Goal: Find specific page/section

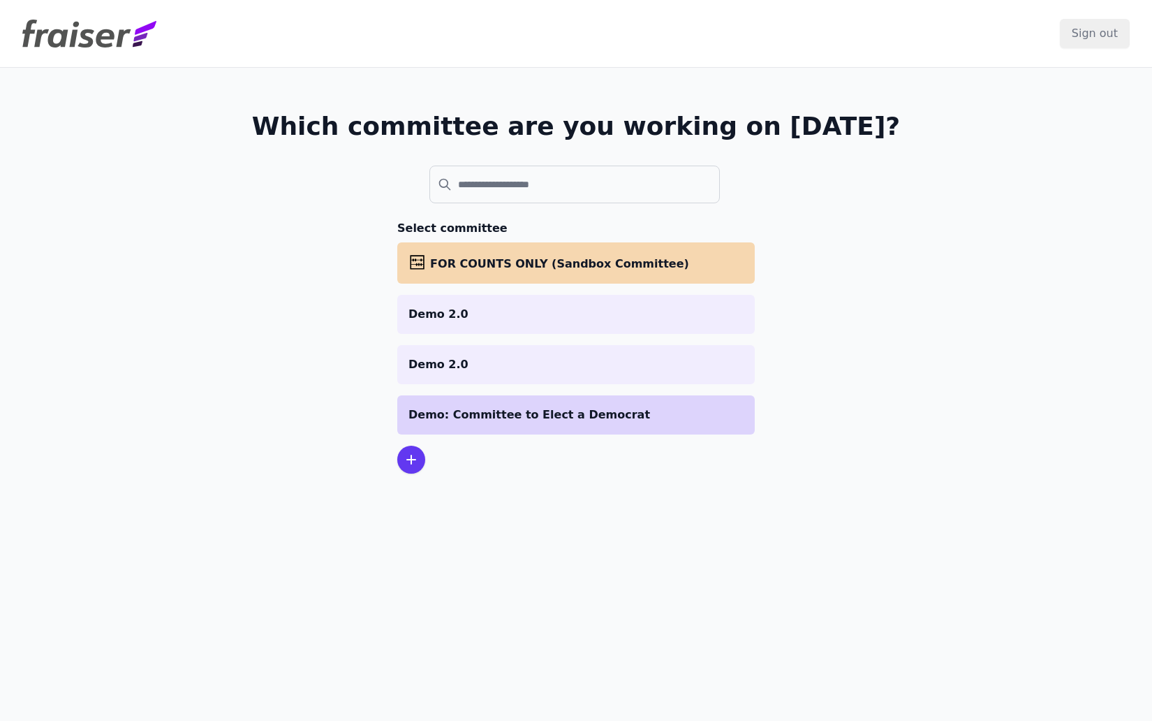
click at [537, 420] on p "Demo: Committee to Elect a Democrat" at bounding box center [576, 414] width 335 height 17
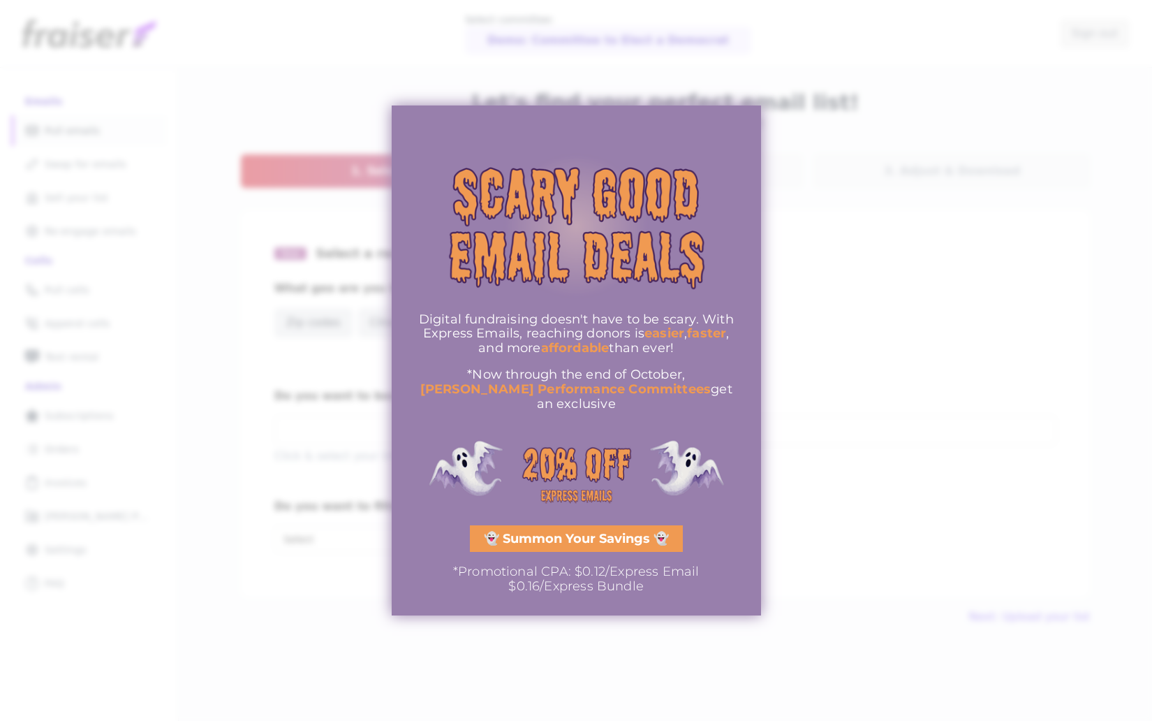
click at [907, 221] on div at bounding box center [576, 360] width 1152 height 721
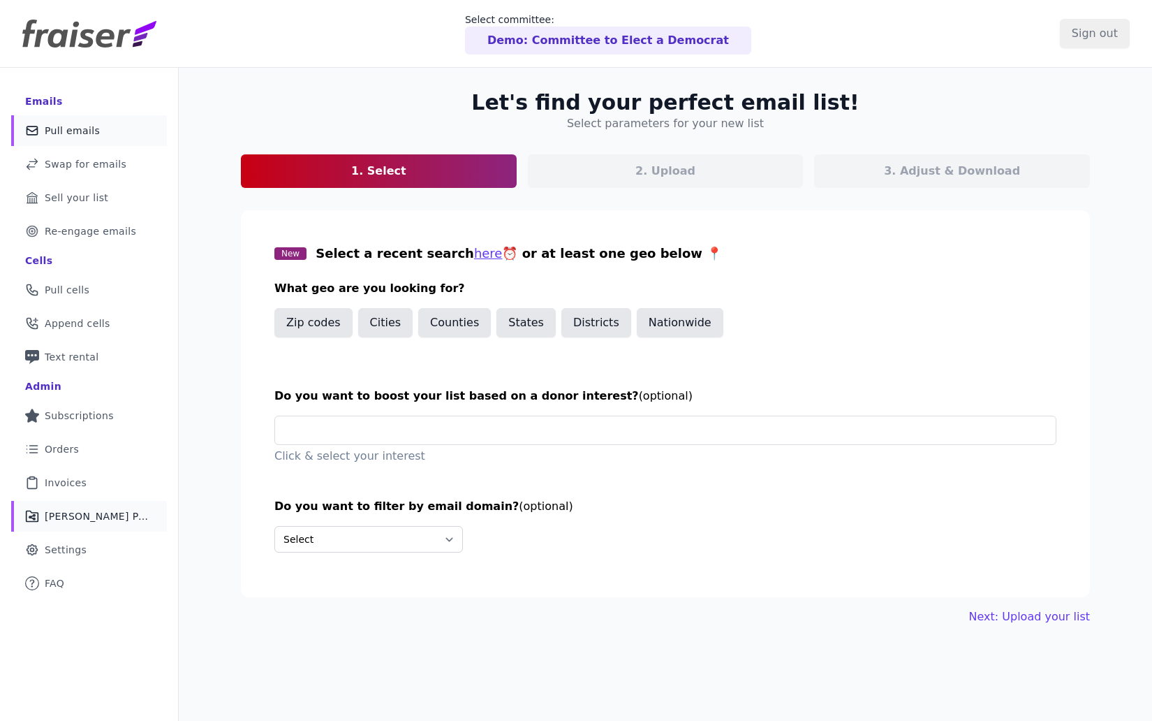
click at [123, 519] on span "[PERSON_NAME] Performance" at bounding box center [97, 516] width 105 height 14
